Goal: Information Seeking & Learning: Learn about a topic

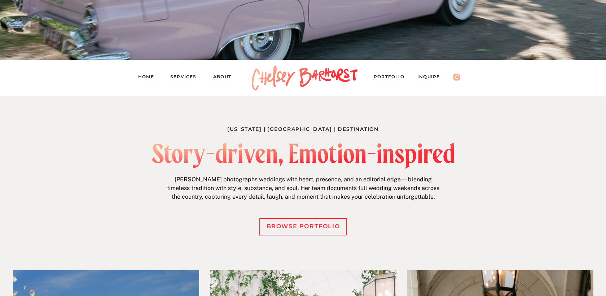
scroll to position [287, 0]
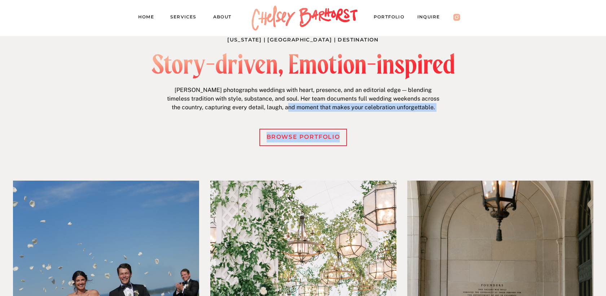
drag, startPoint x: 164, startPoint y: 60, endPoint x: 308, endPoint y: 108, distance: 151.5
click at [308, 108] on div "Michigan | New England | Destination Story-driven, Emotion-inspired Chelsey pho…" at bounding box center [303, 184] width 433 height 356
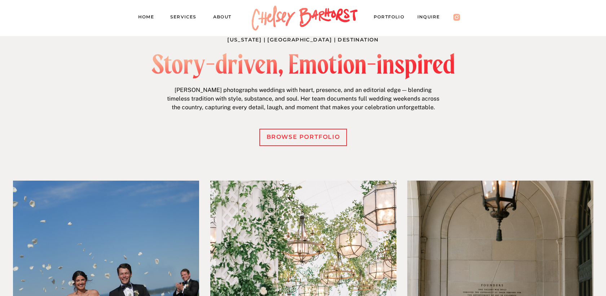
click at [339, 107] on p "Chelsey photographs weddings with heart, presence, and an editorial edge — blen…" at bounding box center [302, 100] width 277 height 28
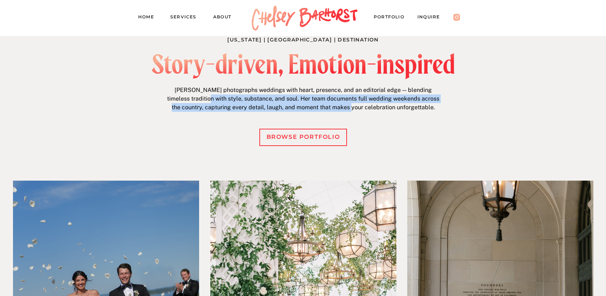
drag, startPoint x: 362, startPoint y: 108, endPoint x: 209, endPoint y: 96, distance: 153.7
click at [209, 97] on p "Chelsey photographs weddings with heart, presence, and an editorial edge — blen…" at bounding box center [302, 100] width 277 height 28
click at [209, 96] on p "Chelsey photographs weddings with heart, presence, and an editorial edge — blen…" at bounding box center [302, 100] width 277 height 28
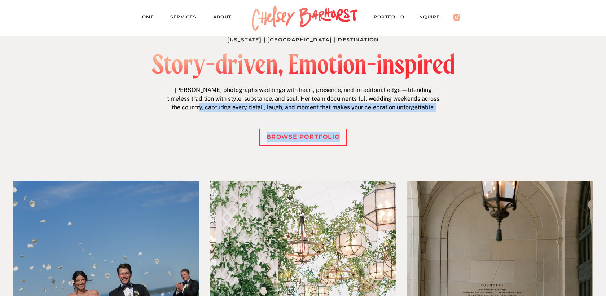
drag, startPoint x: 192, startPoint y: 64, endPoint x: 211, endPoint y: 109, distance: 49.0
click at [211, 109] on div "Michigan | New England | Destination Story-driven, Emotion-inspired Chelsey pho…" at bounding box center [303, 184] width 433 height 356
click at [211, 109] on p "Chelsey photographs weddings with heart, presence, and an editorial edge — blen…" at bounding box center [302, 100] width 277 height 28
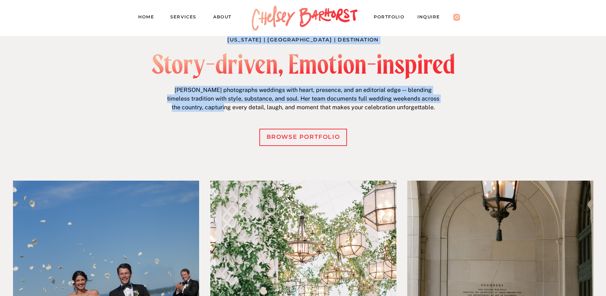
drag, startPoint x: 237, startPoint y: 109, endPoint x: 220, endPoint y: 82, distance: 32.1
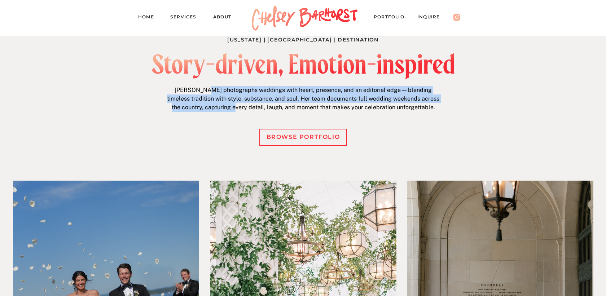
drag, startPoint x: 205, startPoint y: 88, endPoint x: 248, endPoint y: 109, distance: 48.5
click at [247, 107] on p "Chelsey photographs weddings with heart, presence, and an editorial edge — blen…" at bounding box center [302, 100] width 277 height 28
click at [248, 109] on p "Chelsey photographs weddings with heart, presence, and an editorial edge — blen…" at bounding box center [302, 100] width 277 height 28
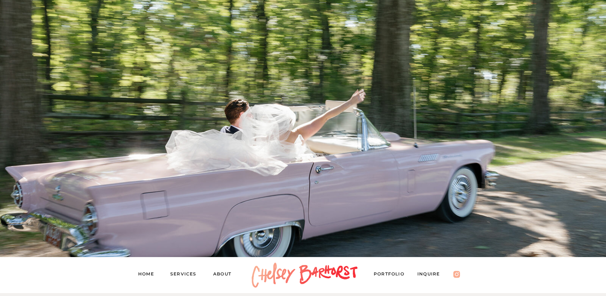
scroll to position [460, 0]
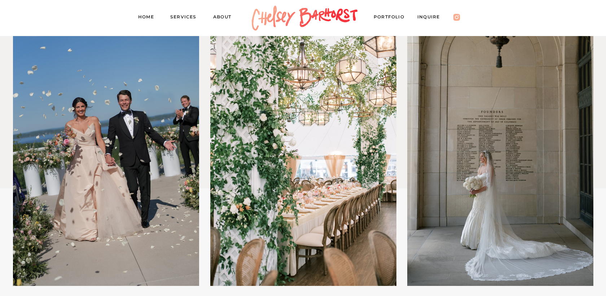
click at [187, 15] on nav "Services" at bounding box center [186, 18] width 32 height 10
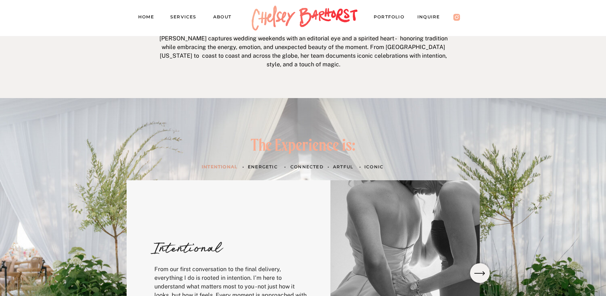
scroll to position [200, 0]
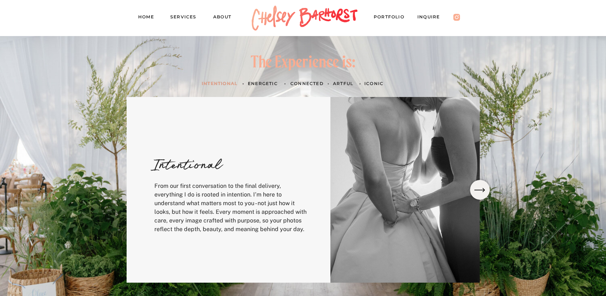
click at [257, 83] on h3 "Energetic" at bounding box center [264, 84] width 33 height 8
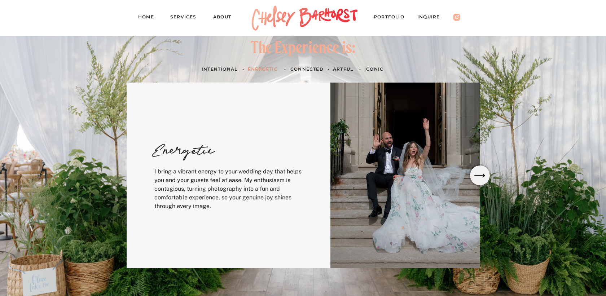
scroll to position [215, 0]
click at [302, 69] on h3 "Connected" at bounding box center [307, 69] width 34 height 8
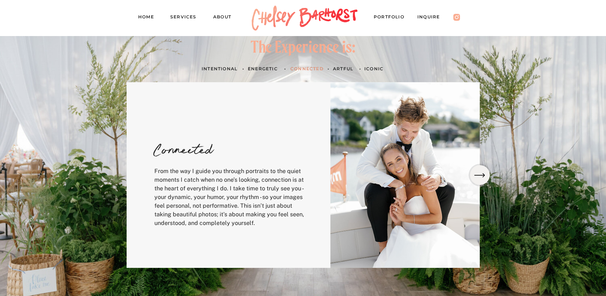
click at [338, 66] on h3 "artful" at bounding box center [343, 69] width 21 height 8
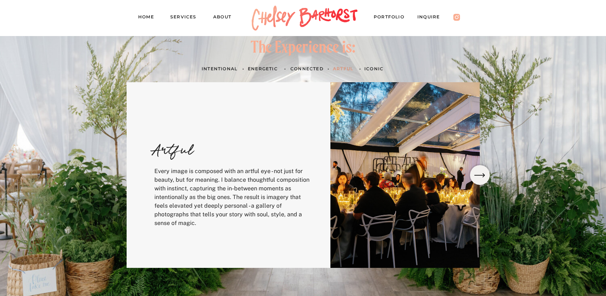
click at [369, 66] on h3 "ICONIC" at bounding box center [374, 69] width 21 height 8
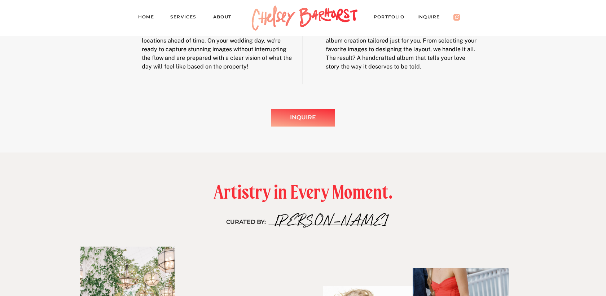
scroll to position [1219, 0]
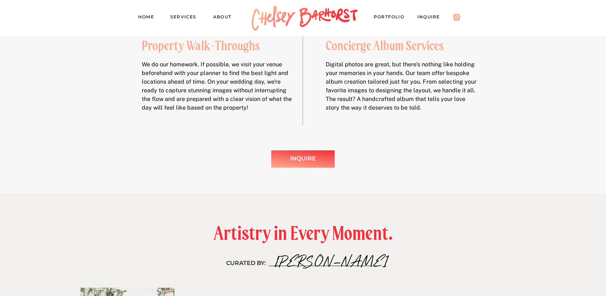
click at [223, 22] on nav "About" at bounding box center [225, 18] width 25 height 10
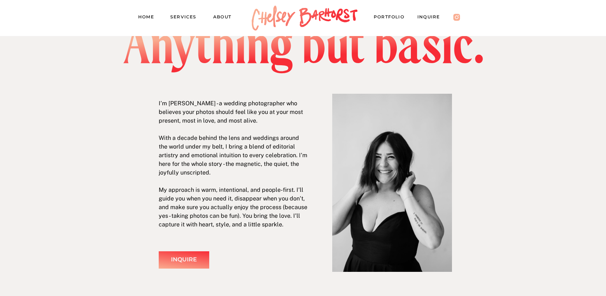
scroll to position [35, 0]
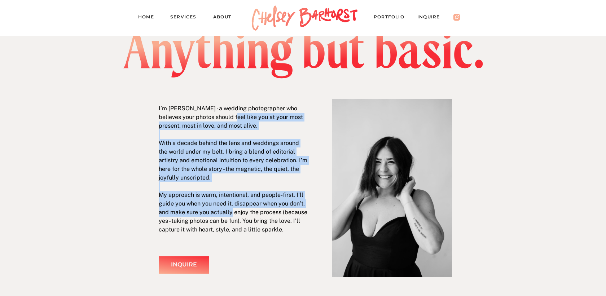
drag, startPoint x: 229, startPoint y: 119, endPoint x: 231, endPoint y: 217, distance: 98.1
click at [231, 217] on p "I’m [PERSON_NAME] - a wedding photographer who believes your photos should feel…" at bounding box center [234, 169] width 150 height 130
click at [231, 217] on p "I’m Chelsey Barhorst - a wedding photographer who believes your photos should f…" at bounding box center [234, 169] width 150 height 130
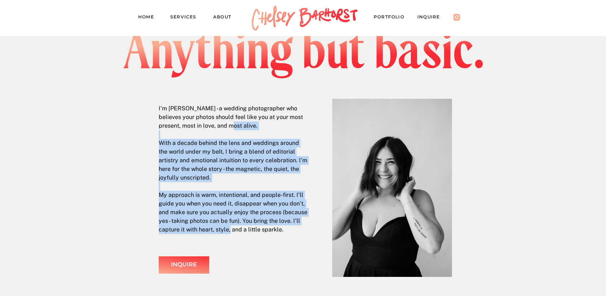
drag, startPoint x: 230, startPoint y: 230, endPoint x: 224, endPoint y: 123, distance: 106.6
click at [224, 123] on p "I’m Chelsey Barhorst - a wedding photographer who believes your photos should f…" at bounding box center [234, 169] width 150 height 130
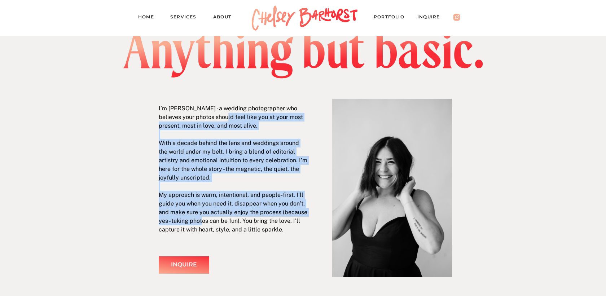
drag, startPoint x: 217, startPoint y: 118, endPoint x: 203, endPoint y: 219, distance: 102.3
click at [203, 219] on p "I’m Chelsey Barhorst - a wedding photographer who believes your photos should f…" at bounding box center [234, 169] width 150 height 130
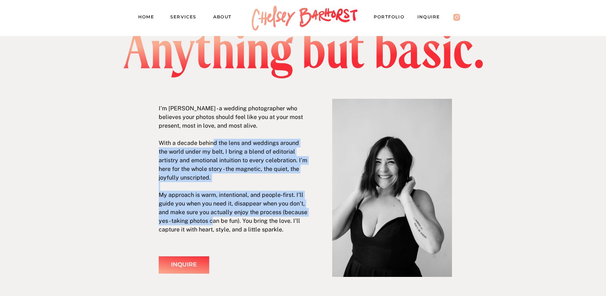
drag, startPoint x: 212, startPoint y: 222, endPoint x: 212, endPoint y: 139, distance: 83.7
click at [212, 139] on p "I’m Chelsey Barhorst - a wedding photographer who believes your photos should f…" at bounding box center [234, 169] width 150 height 130
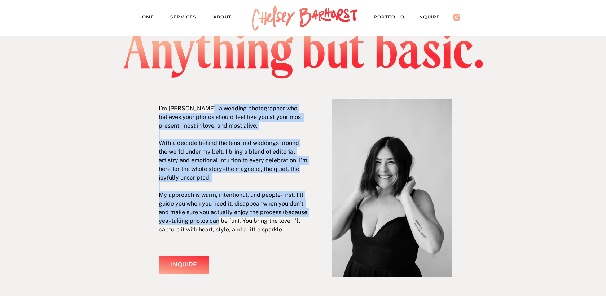
drag, startPoint x: 202, startPoint y: 112, endPoint x: 219, endPoint y: 224, distance: 113.4
click at [219, 224] on p "I’m Chelsey Barhorst - a wedding photographer who believes your photos should f…" at bounding box center [234, 169] width 150 height 130
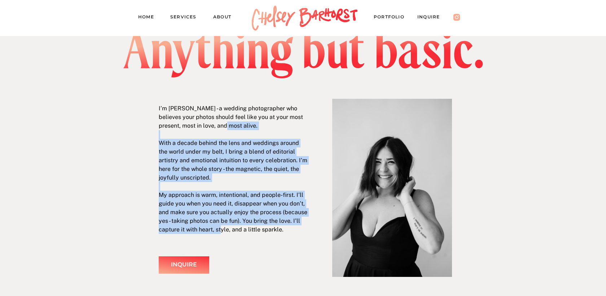
drag, startPoint x: 221, startPoint y: 229, endPoint x: 217, endPoint y: 126, distance: 103.2
click at [217, 126] on p "I’m Chelsey Barhorst - a wedding photographer who believes your photos should f…" at bounding box center [234, 169] width 150 height 130
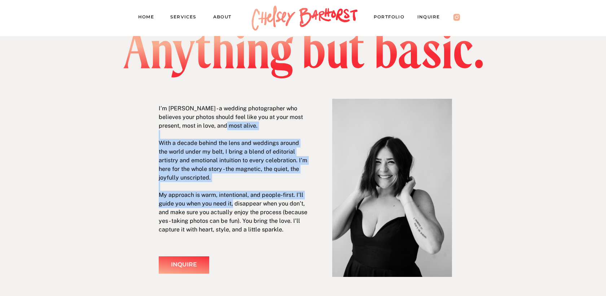
drag, startPoint x: 217, startPoint y: 126, endPoint x: 232, endPoint y: 205, distance: 80.7
click at [232, 205] on p "I’m Chelsey Barhorst - a wedding photographer who believes your photos should f…" at bounding box center [234, 169] width 150 height 130
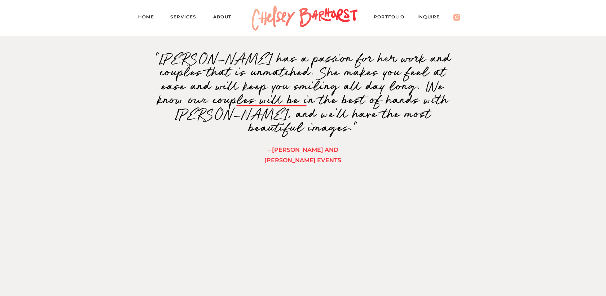
scroll to position [237, 0]
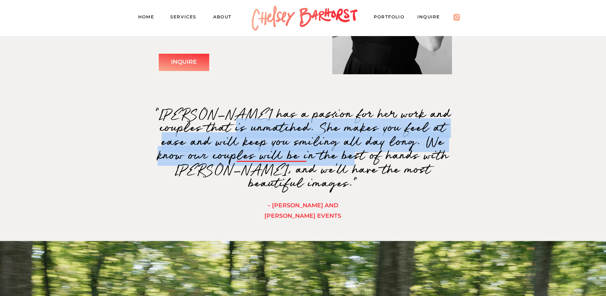
drag, startPoint x: 195, startPoint y: 125, endPoint x: 281, endPoint y: 160, distance: 93.3
click at [281, 160] on p ""Chelsey has a passion for her work and couples that is unmatched. She makes yo…" at bounding box center [303, 161] width 309 height 107
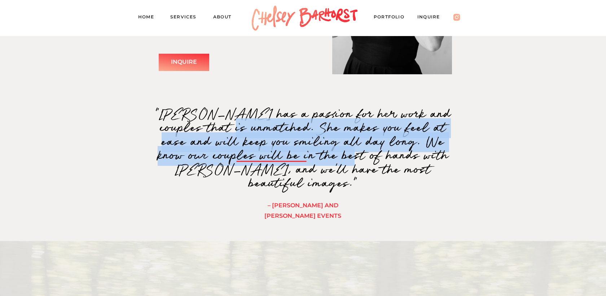
click at [283, 165] on p ""Chelsey has a passion for her work and couples that is unmatched. She makes yo…" at bounding box center [303, 161] width 309 height 107
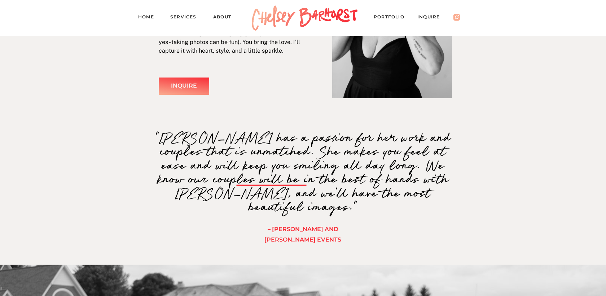
scroll to position [0, 0]
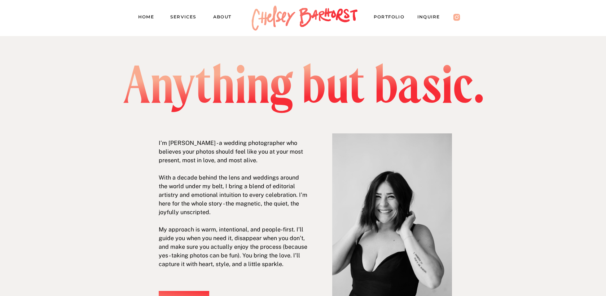
click at [389, 18] on nav "PORTFOLIO" at bounding box center [392, 18] width 37 height 10
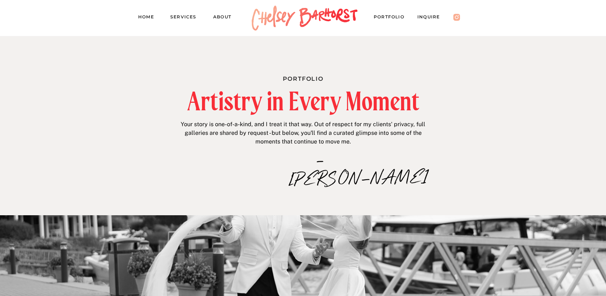
click at [151, 105] on h2 "Artistry in Every Moment" at bounding box center [303, 101] width 309 height 25
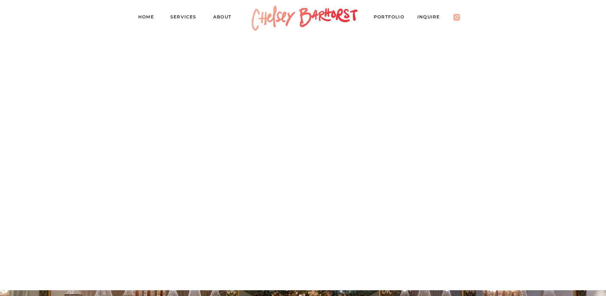
scroll to position [515, 0]
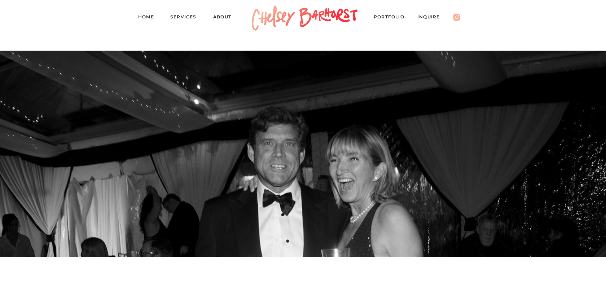
scroll to position [6016, 0]
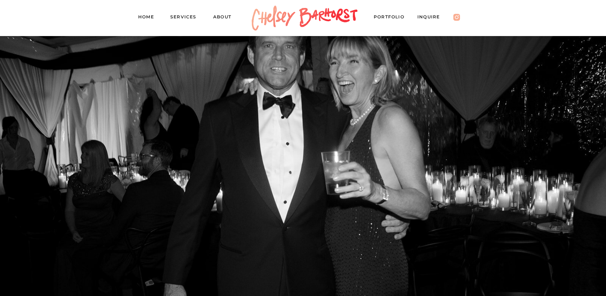
click at [426, 19] on nav "Inquire" at bounding box center [432, 18] width 30 height 10
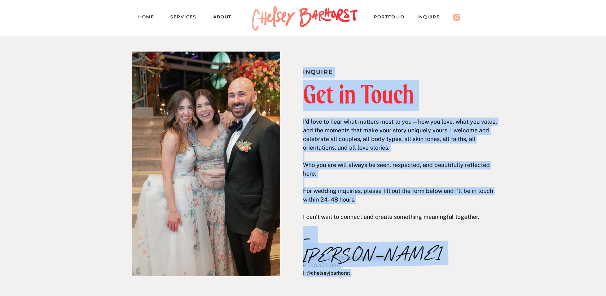
drag, startPoint x: 349, startPoint y: 115, endPoint x: 425, endPoint y: 209, distance: 121.5
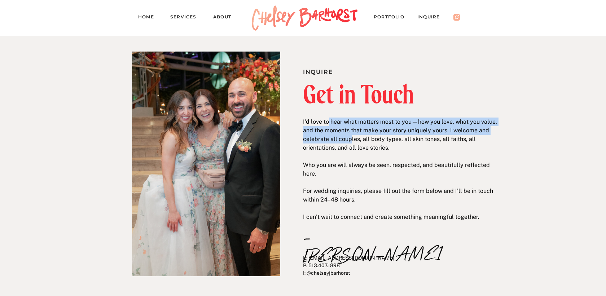
drag, startPoint x: 327, startPoint y: 125, endPoint x: 349, endPoint y: 142, distance: 28.2
click at [349, 142] on p "I’d love to hear what matters most to you—how you love, what you value, and the…" at bounding box center [400, 160] width 195 height 84
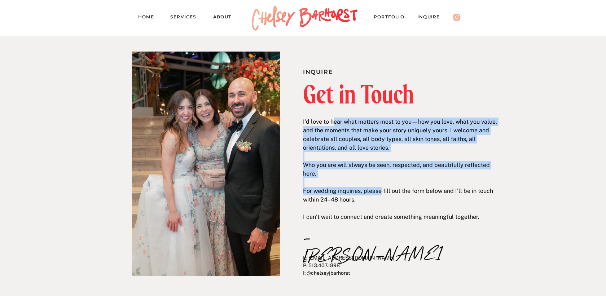
drag, startPoint x: 333, startPoint y: 122, endPoint x: 379, endPoint y: 191, distance: 83.8
click at [379, 191] on p "I’d love to hear what matters most to you—how you love, what you value, and the…" at bounding box center [400, 160] width 195 height 84
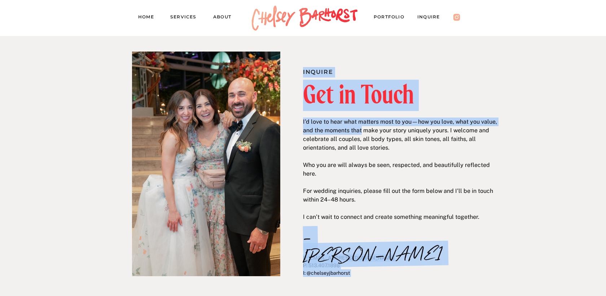
drag, startPoint x: 399, startPoint y: 206, endPoint x: 361, endPoint y: 131, distance: 84.7
click at [361, 131] on p "I’d love to hear what matters most to you—how you love, what you value, and the…" at bounding box center [400, 160] width 195 height 84
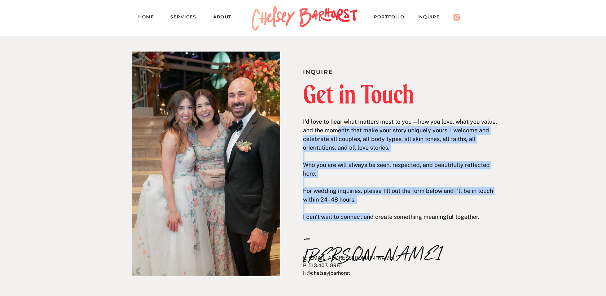
drag, startPoint x: 339, startPoint y: 131, endPoint x: 372, endPoint y: 218, distance: 93.7
click at [372, 202] on p "I’d love to hear what matters most to you—how you love, what you value, and the…" at bounding box center [400, 160] width 195 height 84
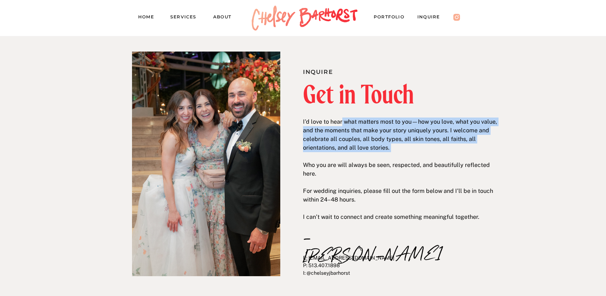
drag, startPoint x: 341, startPoint y: 125, endPoint x: 352, endPoint y: 156, distance: 31.9
click at [352, 156] on p "I’d love to hear what matters most to you—how you love, what you value, and the…" at bounding box center [400, 160] width 195 height 84
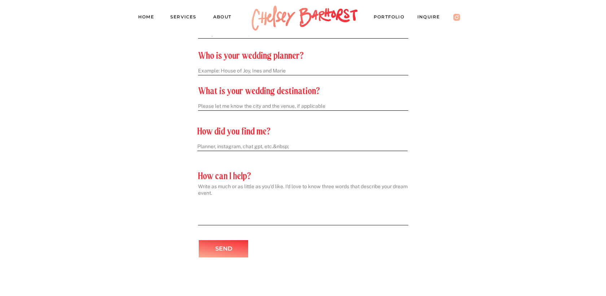
scroll to position [422, 0]
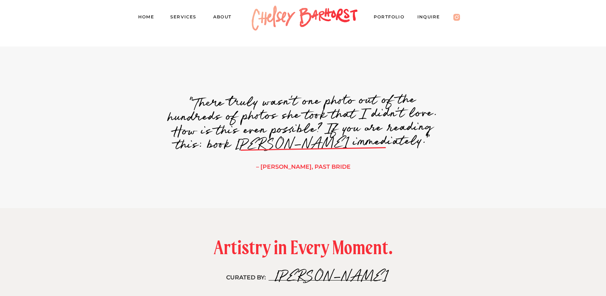
scroll to position [662, 0]
drag, startPoint x: 181, startPoint y: 80, endPoint x: 154, endPoint y: 155, distance: 80.2
click at [154, 155] on div "Inquire PORTFOLIO About Home Services Inquire Get in Touch E: hello@chelseybarh…" at bounding box center [303, 112] width 606 height 1548
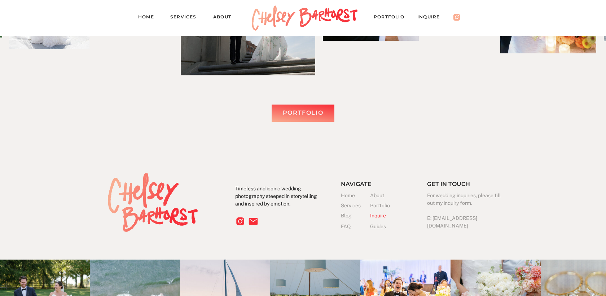
scroll to position [1252, 0]
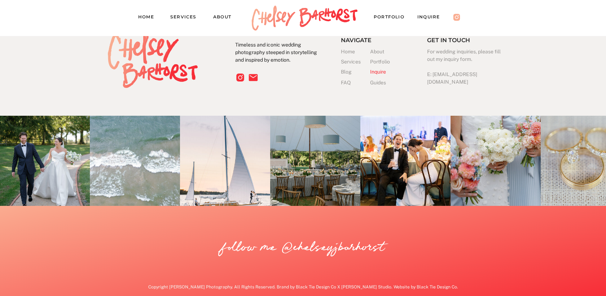
click at [344, 81] on h3 "FAQ" at bounding box center [348, 83] width 15 height 8
